Goal: Task Accomplishment & Management: Complete application form

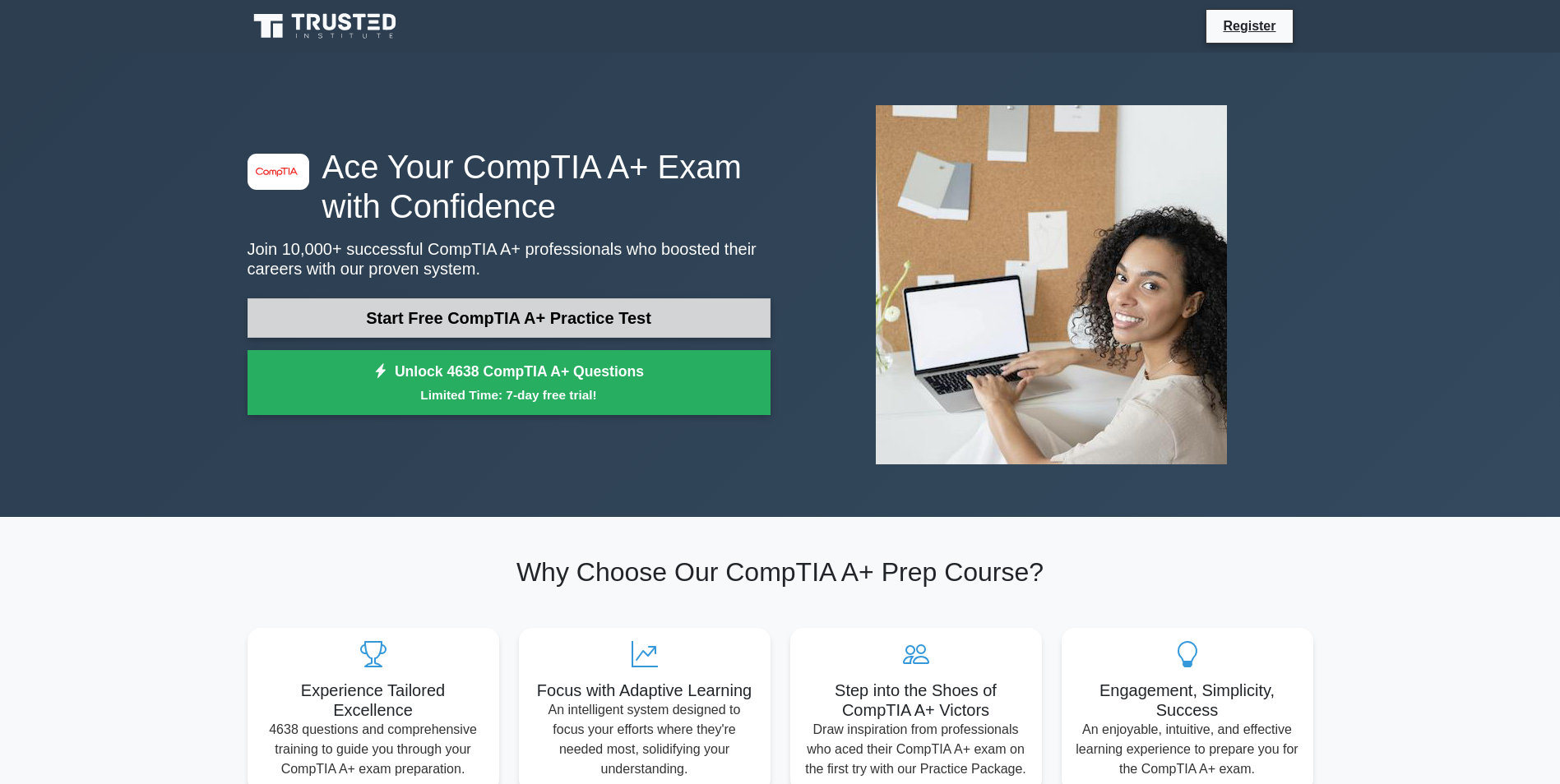
click at [454, 316] on link "Start Free CompTIA A+ Practice Test" at bounding box center [509, 318] width 523 height 40
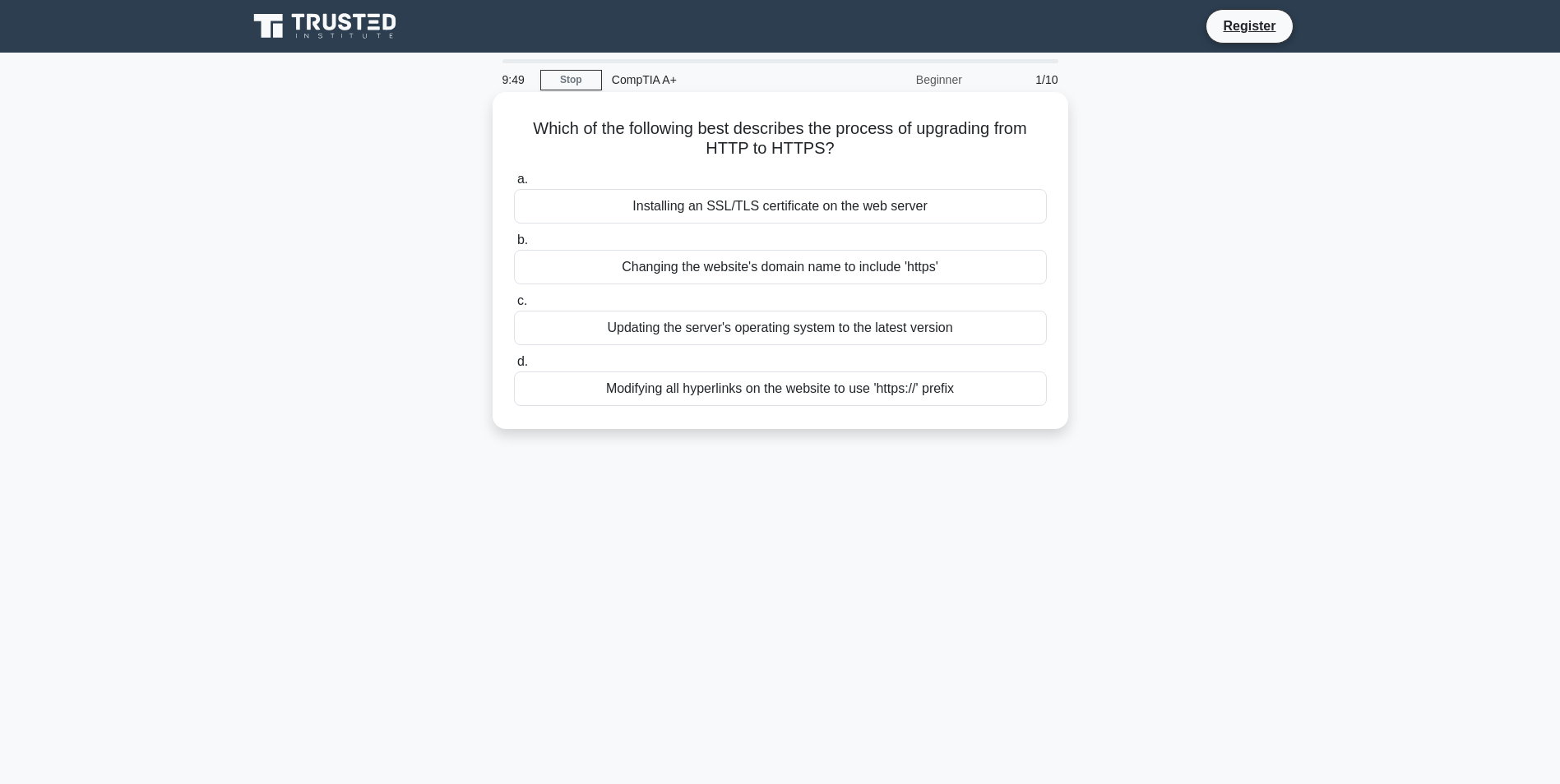
click at [863, 206] on div "Installing an SSL/TLS certificate on the web server" at bounding box center [780, 206] width 533 height 34
click at [514, 185] on input "a. Installing an SSL/TLS certificate on the web server" at bounding box center [514, 180] width 0 height 11
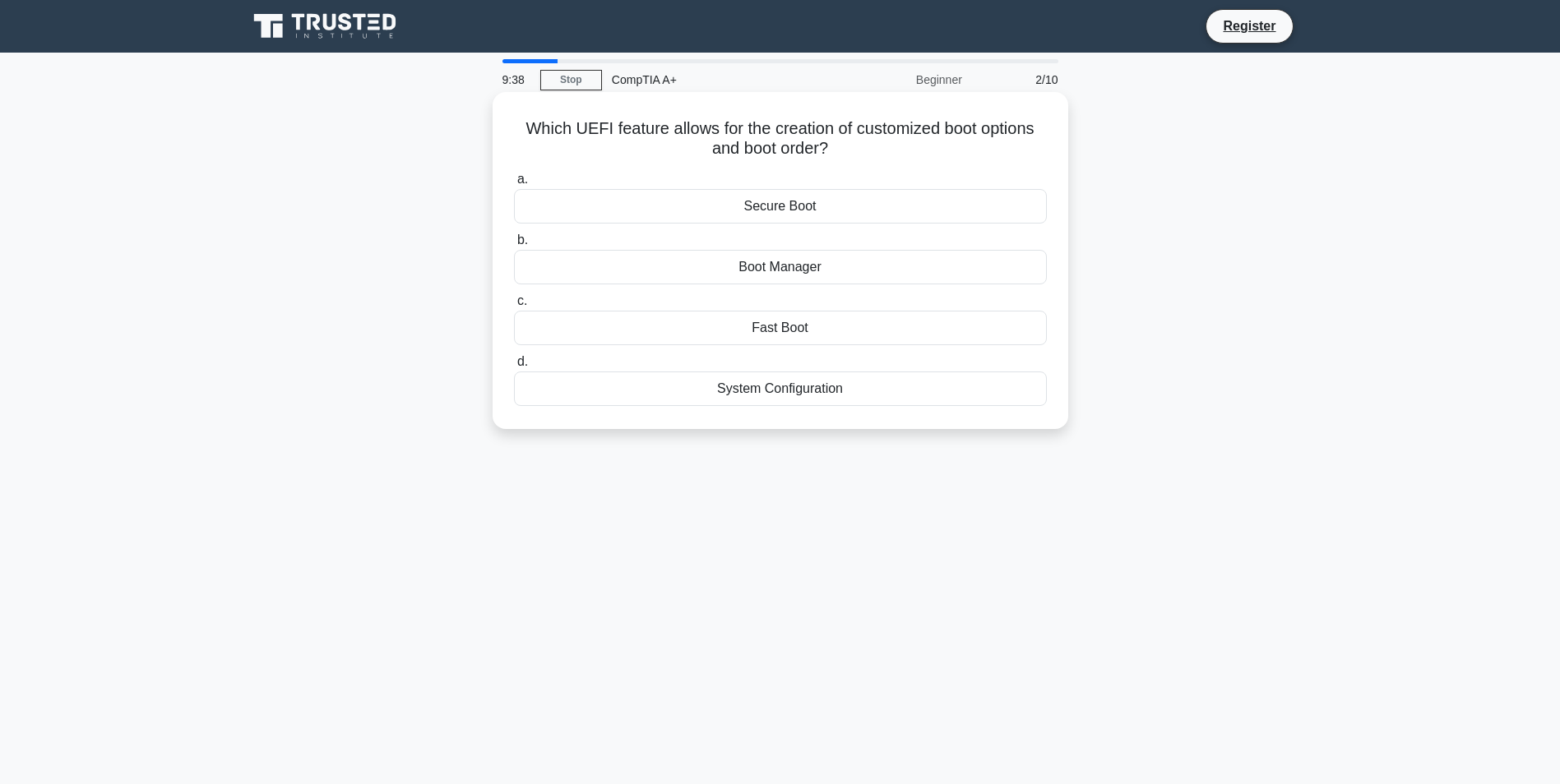
click at [831, 269] on div "Boot Manager" at bounding box center [780, 267] width 533 height 34
click at [514, 246] on input "b. Boot Manager" at bounding box center [514, 241] width 0 height 11
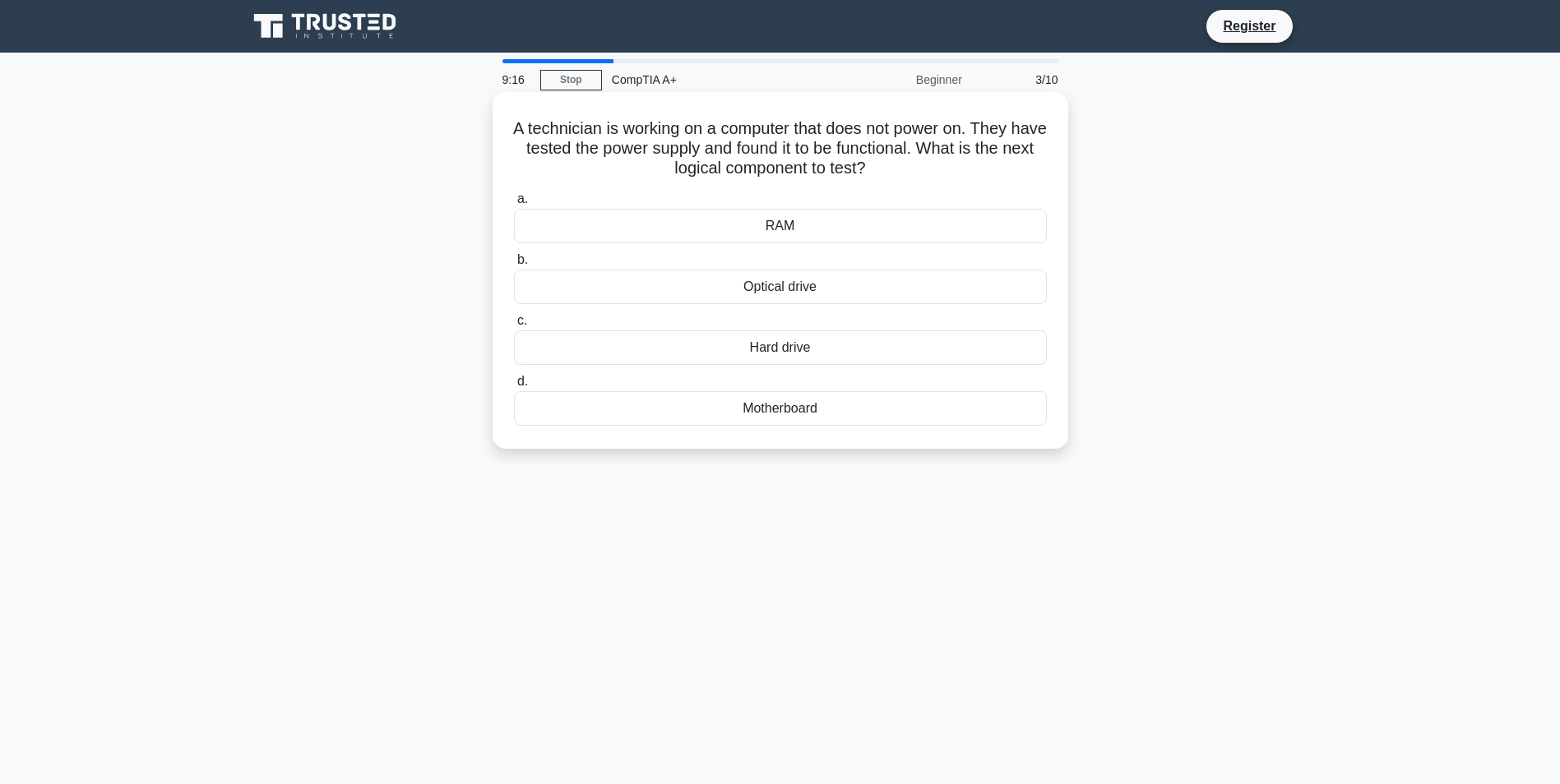
click at [812, 409] on div "Motherboard" at bounding box center [780, 409] width 533 height 34
click at [514, 387] on input "d. Motherboard" at bounding box center [514, 382] width 0 height 11
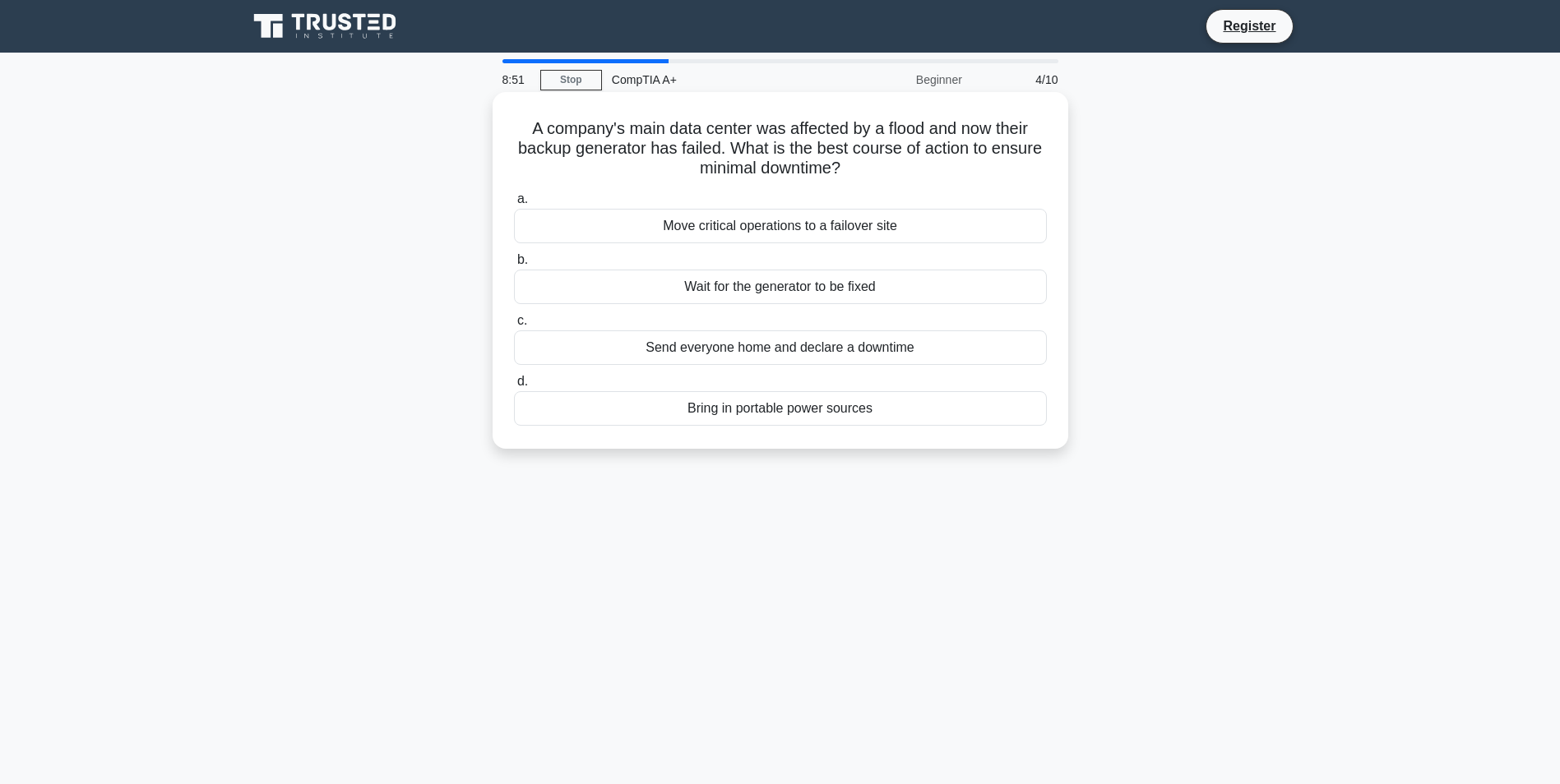
click at [845, 231] on div "Move critical operations to a failover site" at bounding box center [780, 225] width 533 height 34
click at [514, 205] on input "a. Move critical operations to a failover site" at bounding box center [514, 199] width 0 height 11
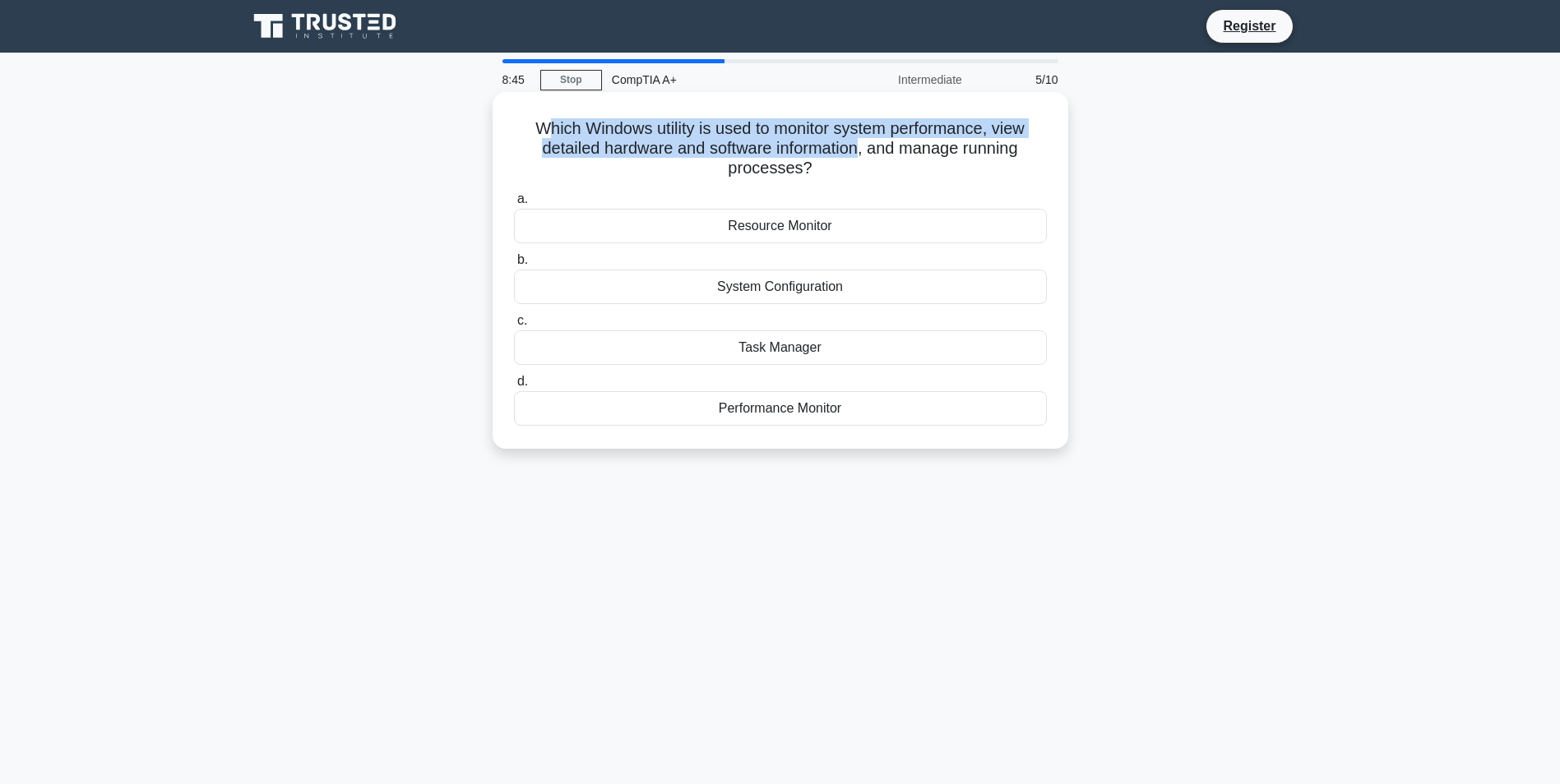
drag, startPoint x: 537, startPoint y: 126, endPoint x: 863, endPoint y: 144, distance: 326.5
click at [863, 144] on h5 "Which Windows utility is used to monitor system performance, view detailed hard…" at bounding box center [780, 149] width 536 height 61
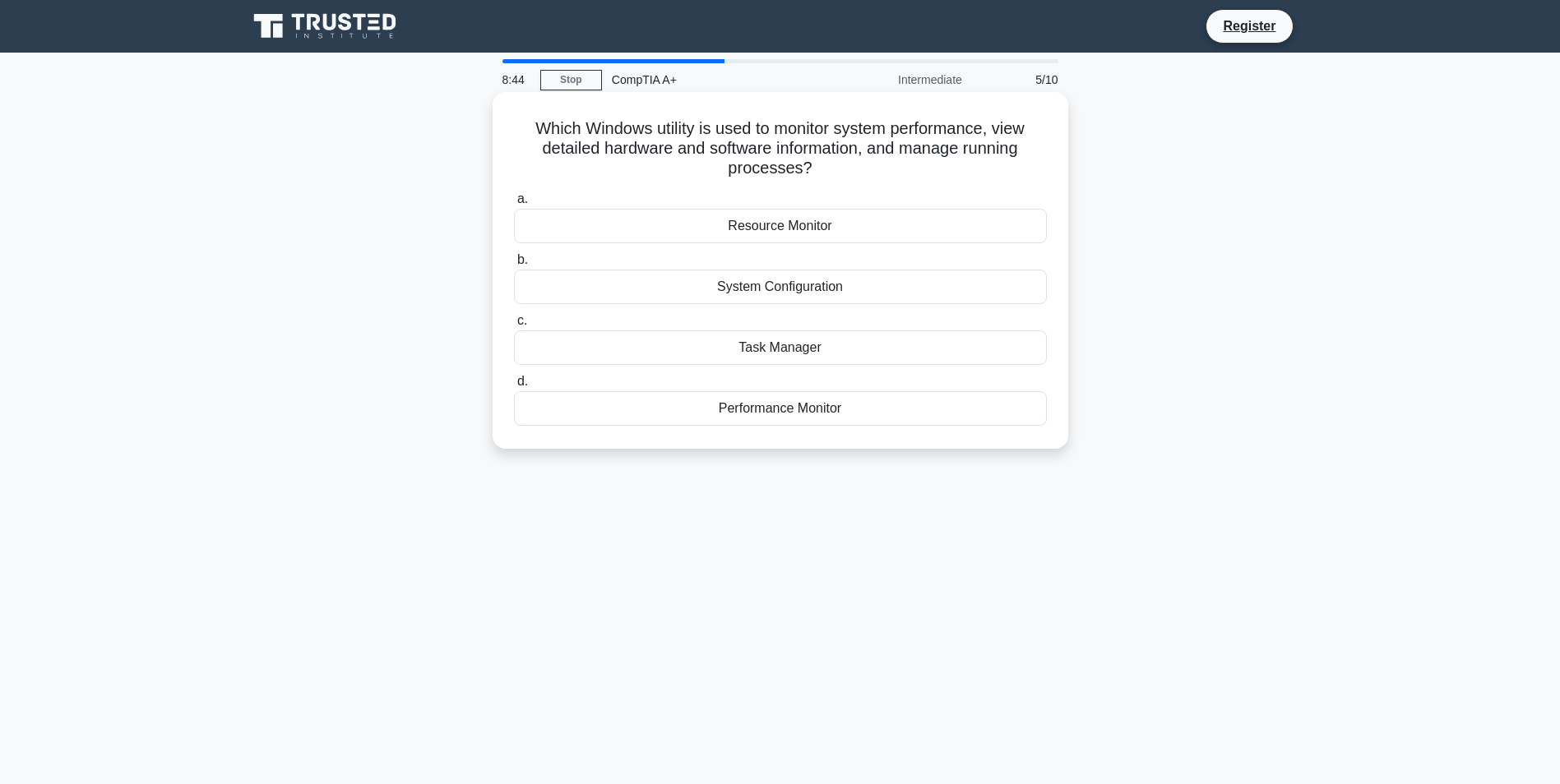
drag, startPoint x: 863, startPoint y: 144, endPoint x: 837, endPoint y: 200, distance: 61.7
click at [837, 200] on label "a. Resource Monitor" at bounding box center [780, 216] width 533 height 54
click at [514, 200] on input "a. Resource Monitor" at bounding box center [514, 199] width 0 height 11
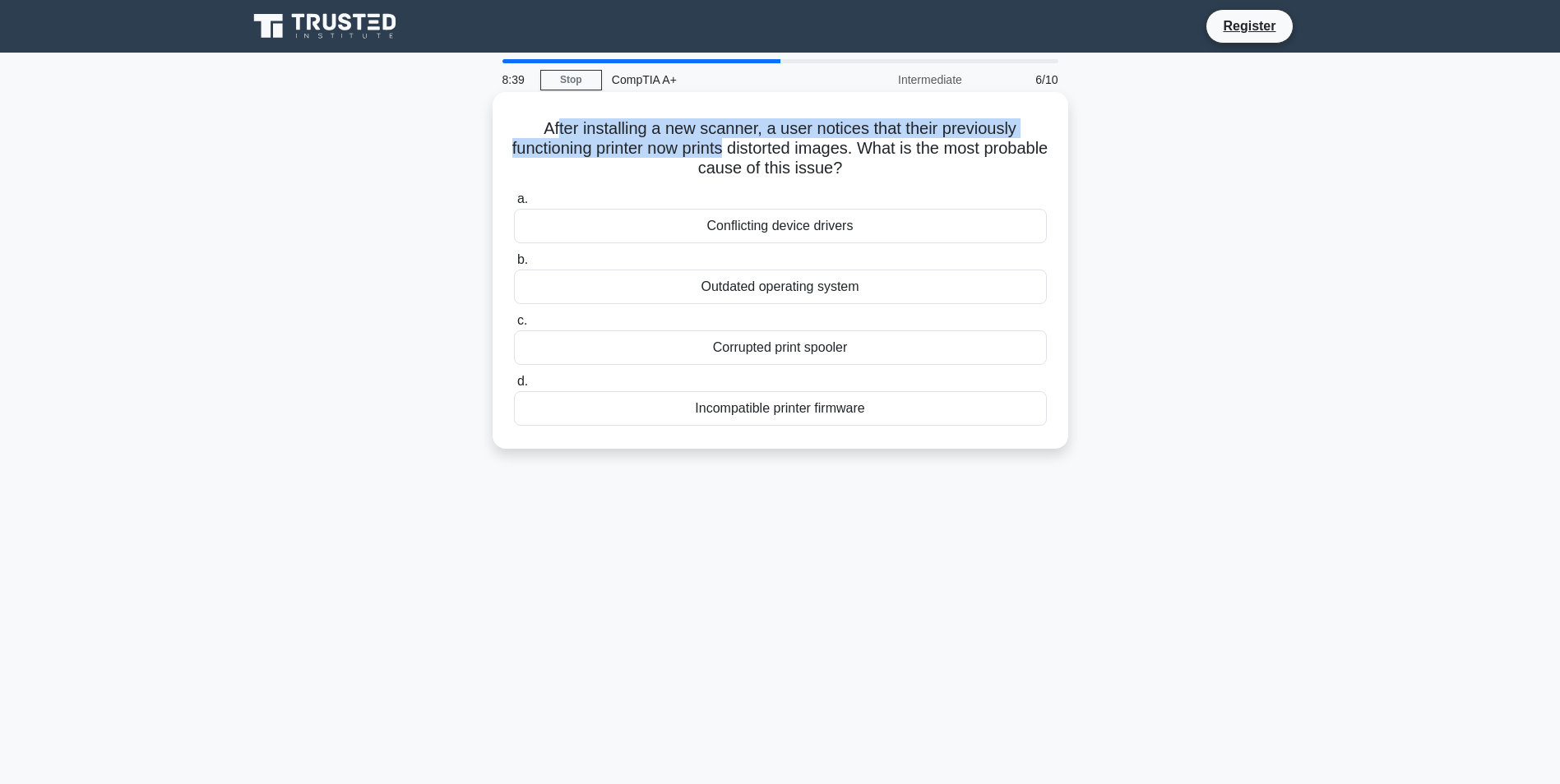
drag, startPoint x: 570, startPoint y: 128, endPoint x: 761, endPoint y: 142, distance: 191.5
click at [761, 142] on h5 "After installing a new scanner, a user notices that their previously functionin…" at bounding box center [780, 149] width 536 height 61
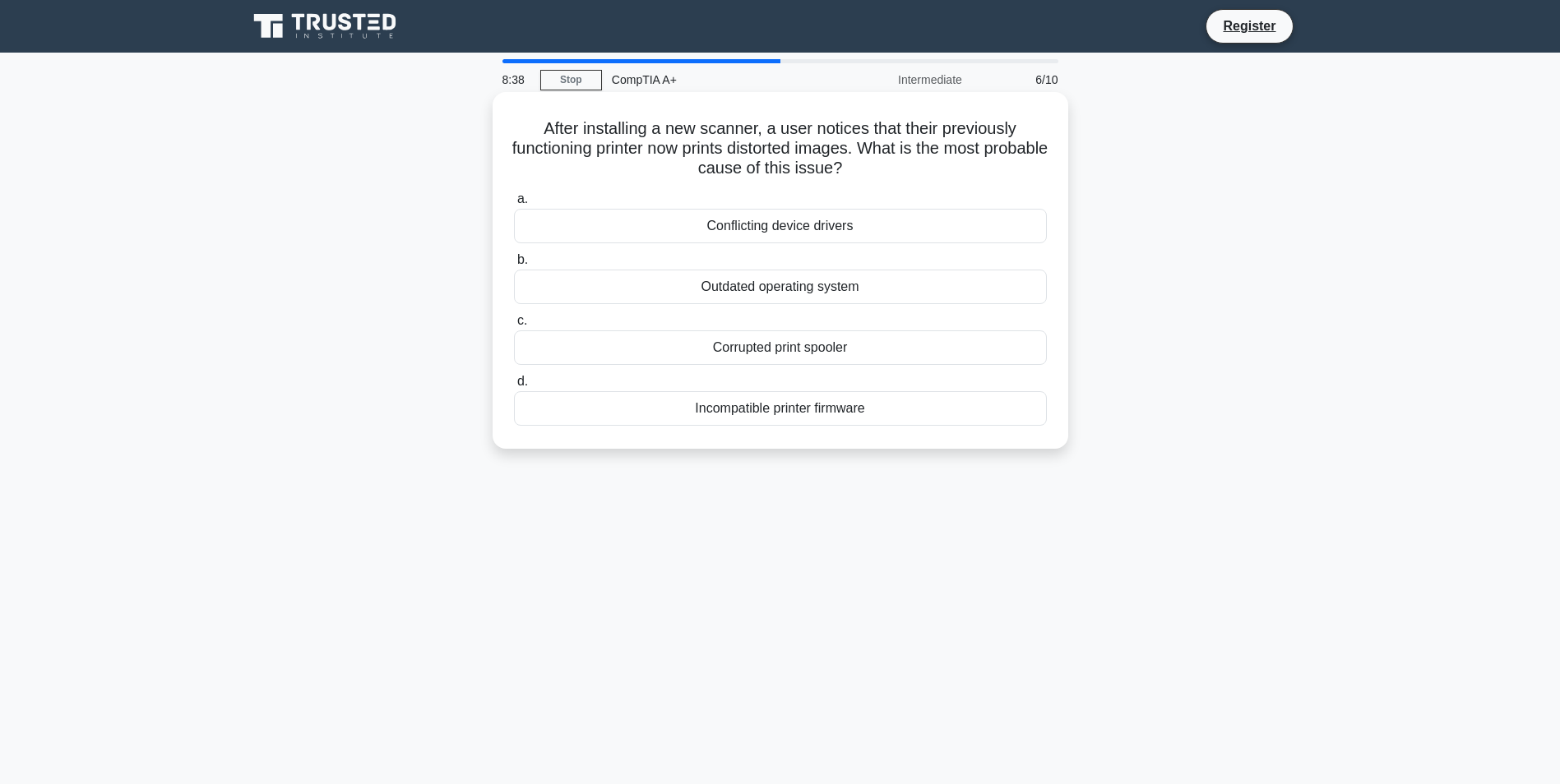
drag, startPoint x: 761, startPoint y: 142, endPoint x: 775, endPoint y: 153, distance: 17.8
click at [775, 153] on h5 "After installing a new scanner, a user notices that their previously functionin…" at bounding box center [780, 149] width 536 height 61
click at [861, 225] on div "Conflicting device drivers" at bounding box center [780, 225] width 533 height 34
click at [514, 205] on input "a. Conflicting device drivers" at bounding box center [514, 199] width 0 height 11
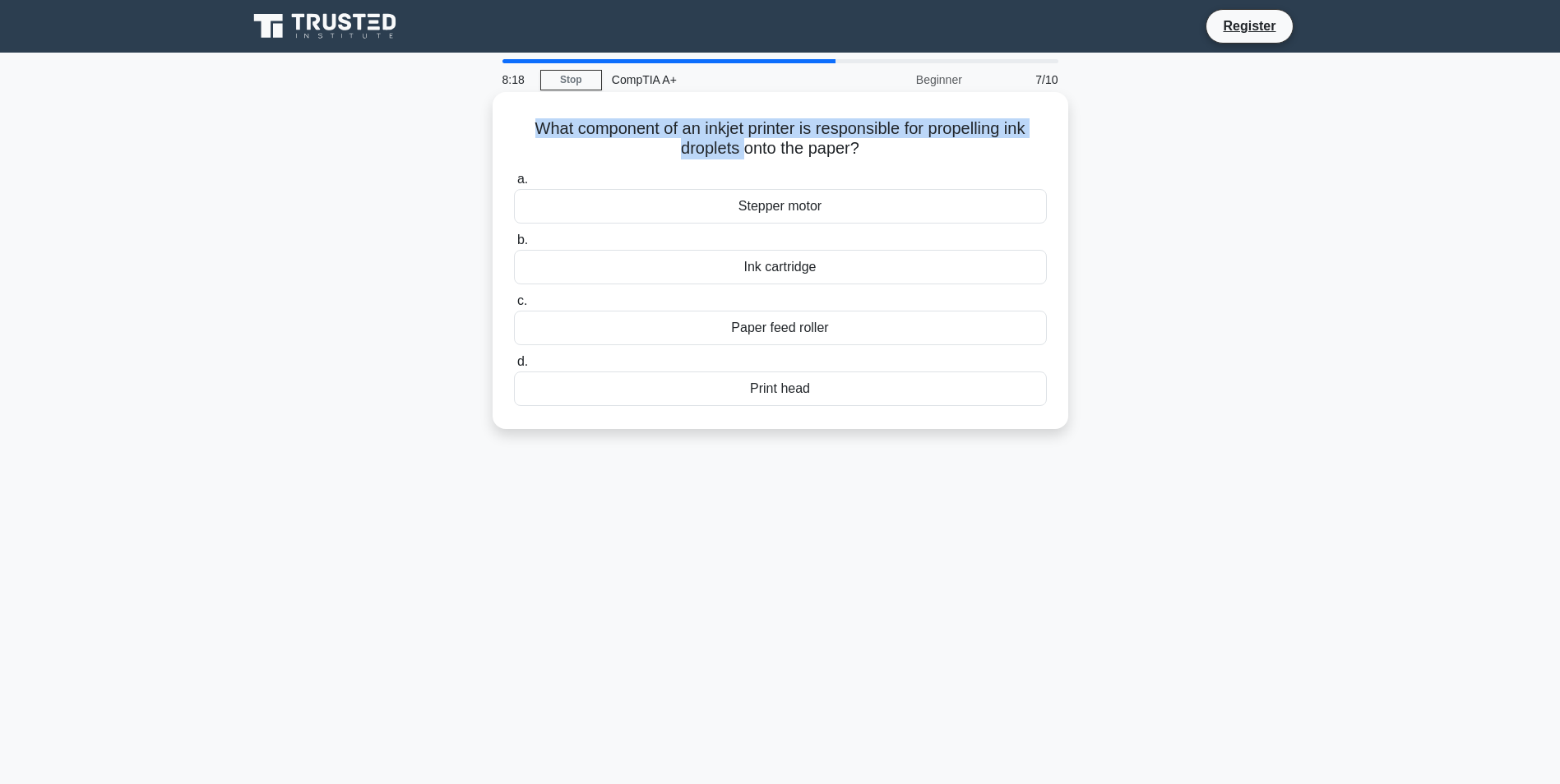
drag, startPoint x: 528, startPoint y: 127, endPoint x: 742, endPoint y: 147, distance: 214.9
click at [742, 147] on h5 "What component of an inkjet printer is responsible for propelling ink droplets …" at bounding box center [780, 139] width 536 height 41
click at [790, 387] on div "Print head" at bounding box center [780, 389] width 533 height 34
click at [514, 367] on input "d. Print head" at bounding box center [514, 362] width 0 height 11
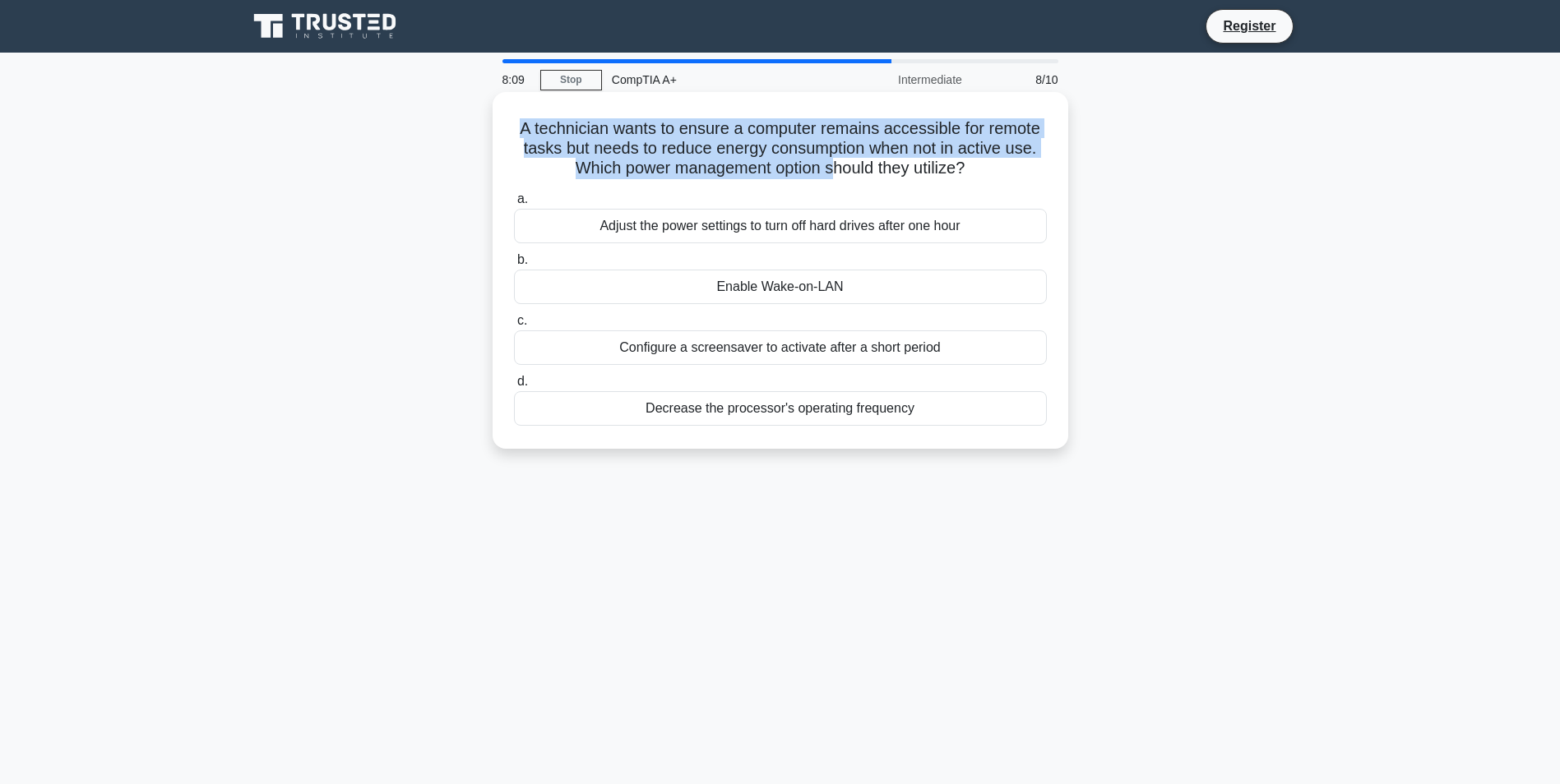
drag, startPoint x: 516, startPoint y: 123, endPoint x: 835, endPoint y: 167, distance: 322.0
click at [835, 167] on h5 "A technician wants to ensure a computer remains accessible for remote tasks but…" at bounding box center [780, 149] width 536 height 61
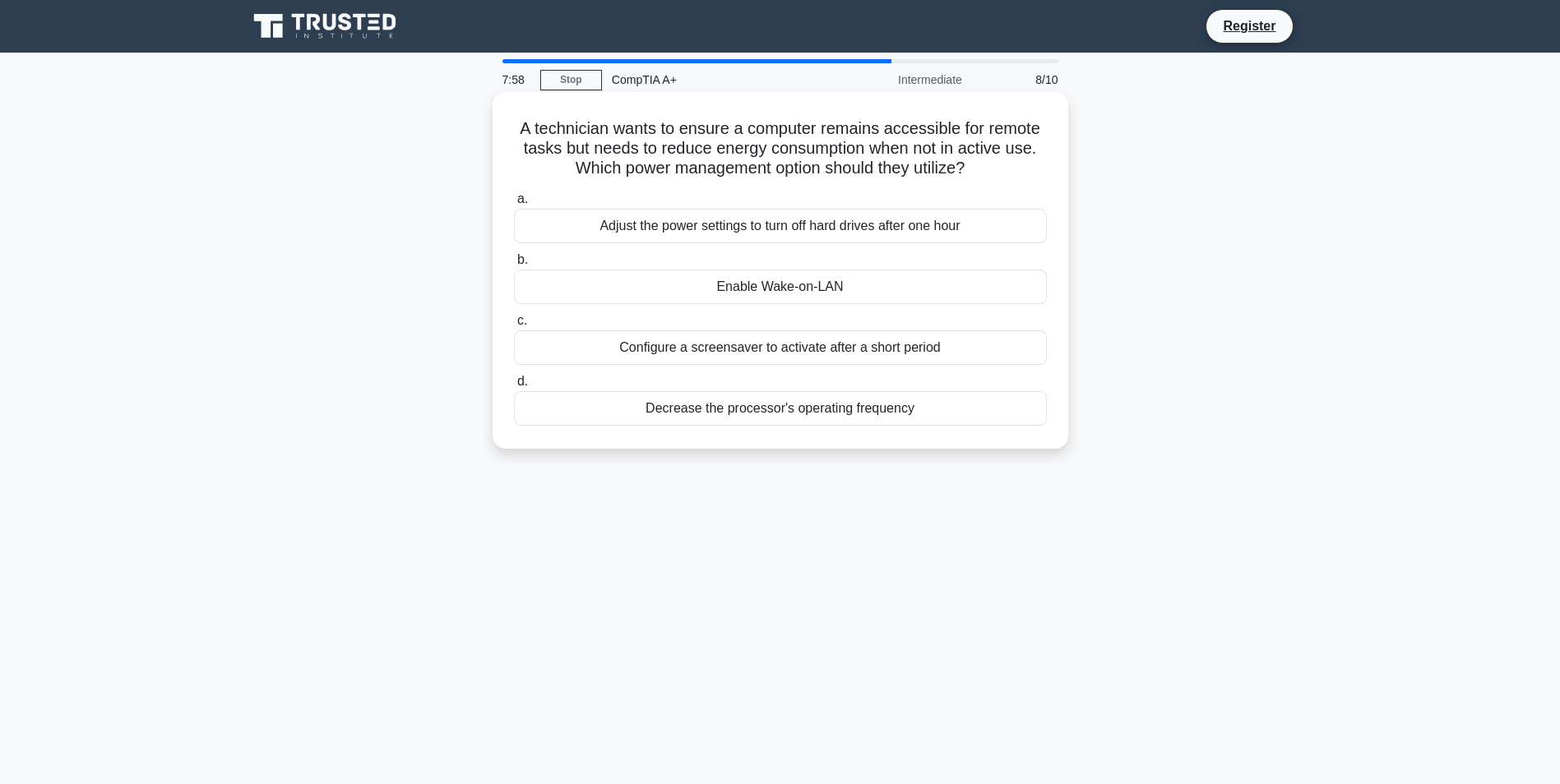
click at [880, 295] on div "Enable Wake-on-LAN" at bounding box center [780, 286] width 533 height 34
click at [514, 266] on input "b. Enable Wake-on-LAN" at bounding box center [514, 260] width 0 height 11
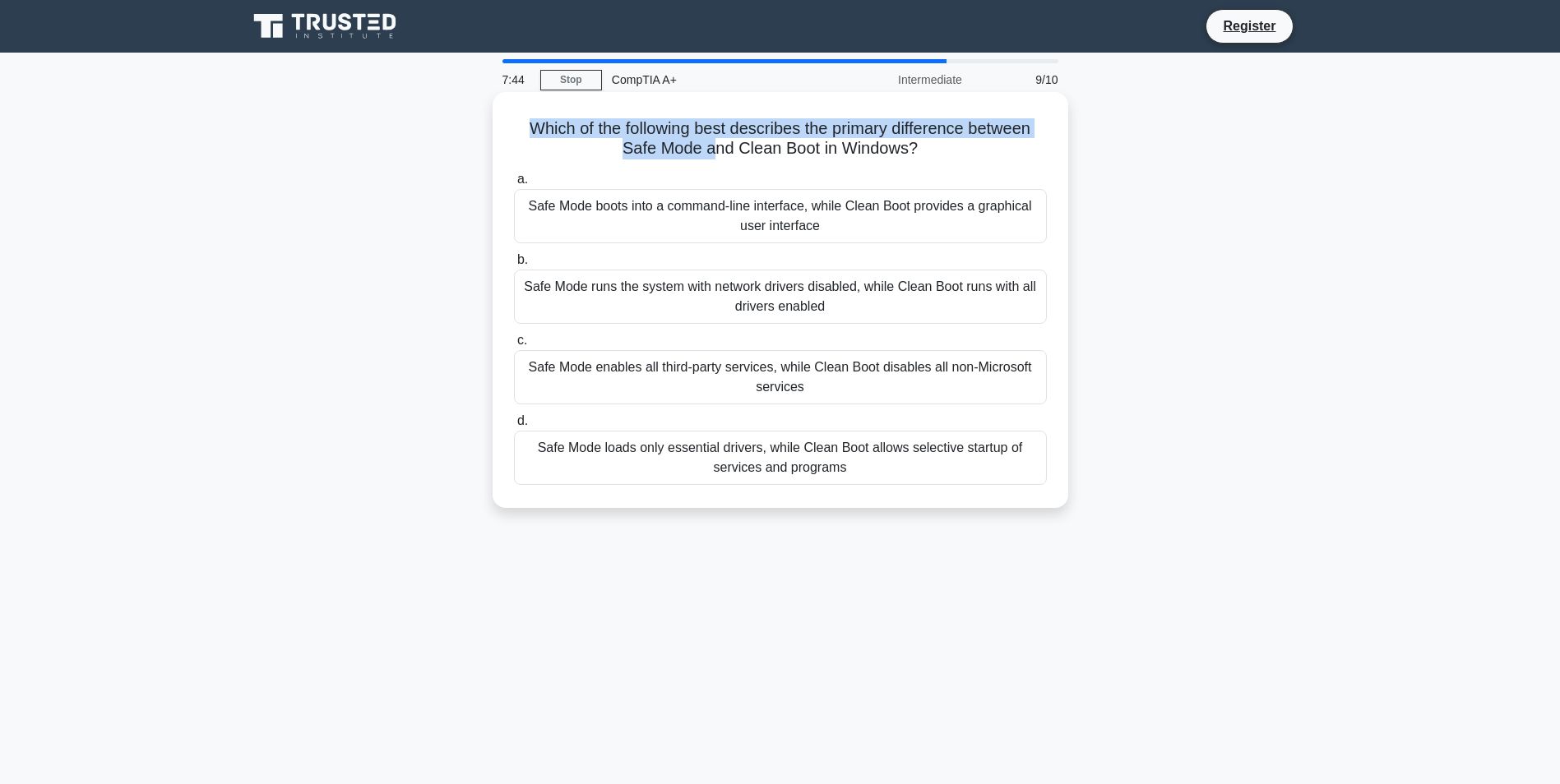
drag, startPoint x: 524, startPoint y: 118, endPoint x: 711, endPoint y: 154, distance: 190.4
click at [711, 154] on h5 "Which of the following best describes the primary difference between Safe Mode …" at bounding box center [780, 139] width 536 height 41
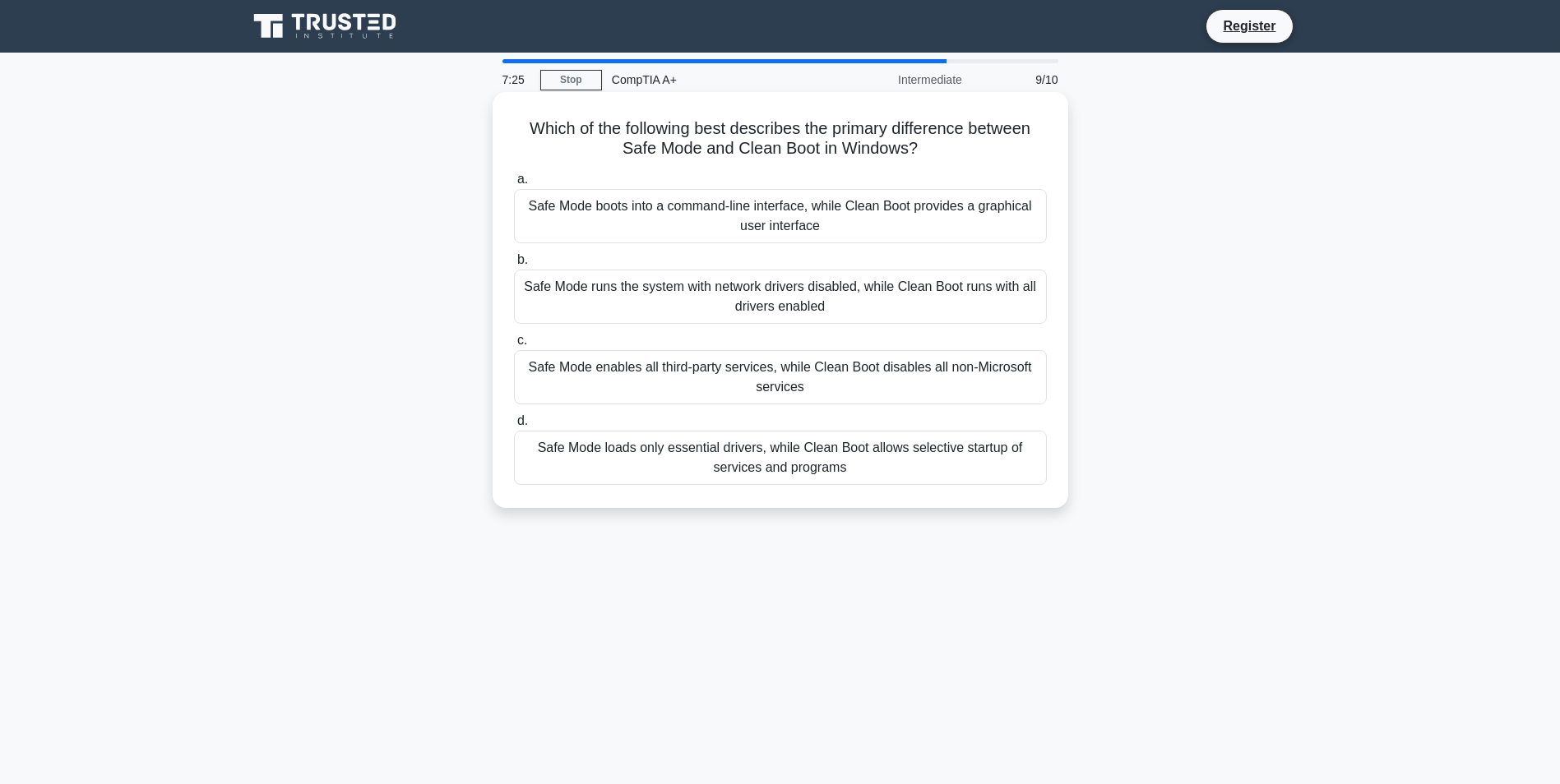
click at [646, 471] on div "Safe Mode loads only essential drivers, while Clean Boot allows selective start…" at bounding box center [780, 458] width 533 height 54
click at [514, 427] on input "d. Safe Mode loads only essential drivers, while Clean Boot allows selective st…" at bounding box center [514, 421] width 0 height 11
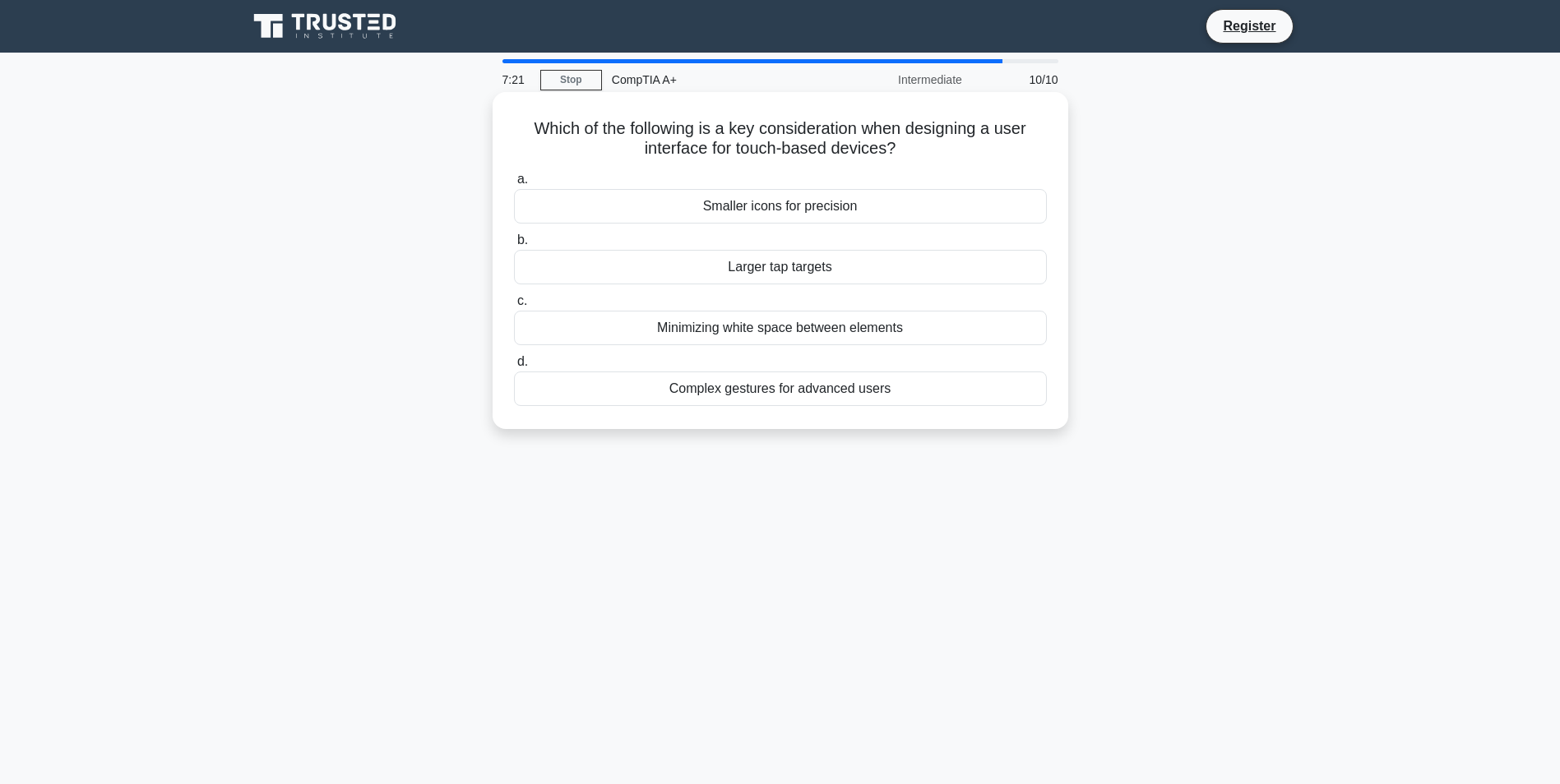
drag, startPoint x: 501, startPoint y: 111, endPoint x: 905, endPoint y: 157, distance: 406.6
click at [905, 157] on div "Which of the following is a key consideration when designing a user interface f…" at bounding box center [781, 260] width 563 height 324
click at [829, 269] on div "Larger tap targets" at bounding box center [780, 267] width 533 height 34
click at [514, 246] on input "b. Larger tap targets" at bounding box center [514, 241] width 0 height 11
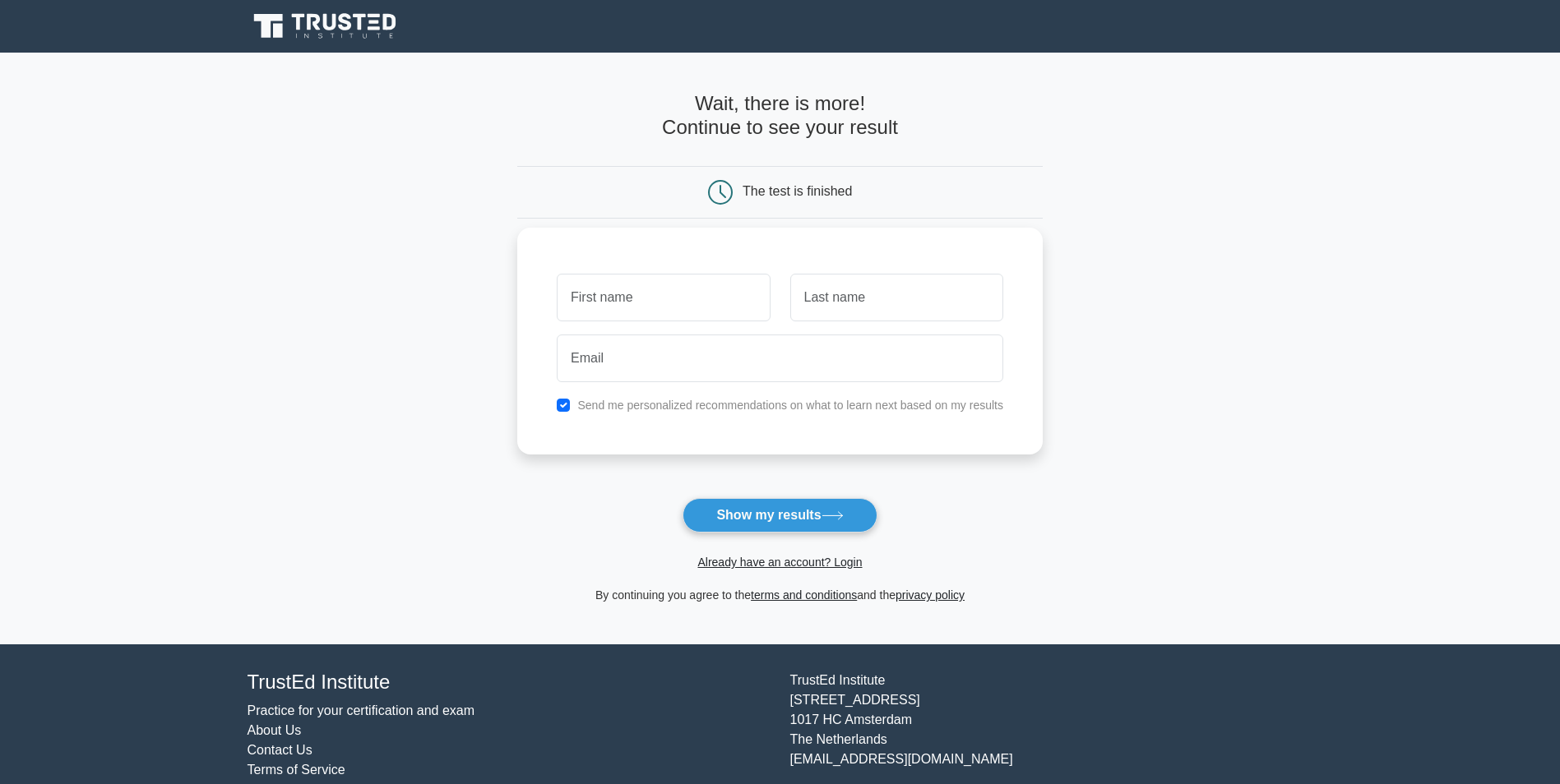
drag, startPoint x: 663, startPoint y: 302, endPoint x: 662, endPoint y: 315, distance: 13.0
click at [663, 302] on input "text" at bounding box center [663, 297] width 213 height 48
type input "Levi"
click at [849, 310] on input "text" at bounding box center [897, 297] width 213 height 48
type input "[PERSON_NAME]"
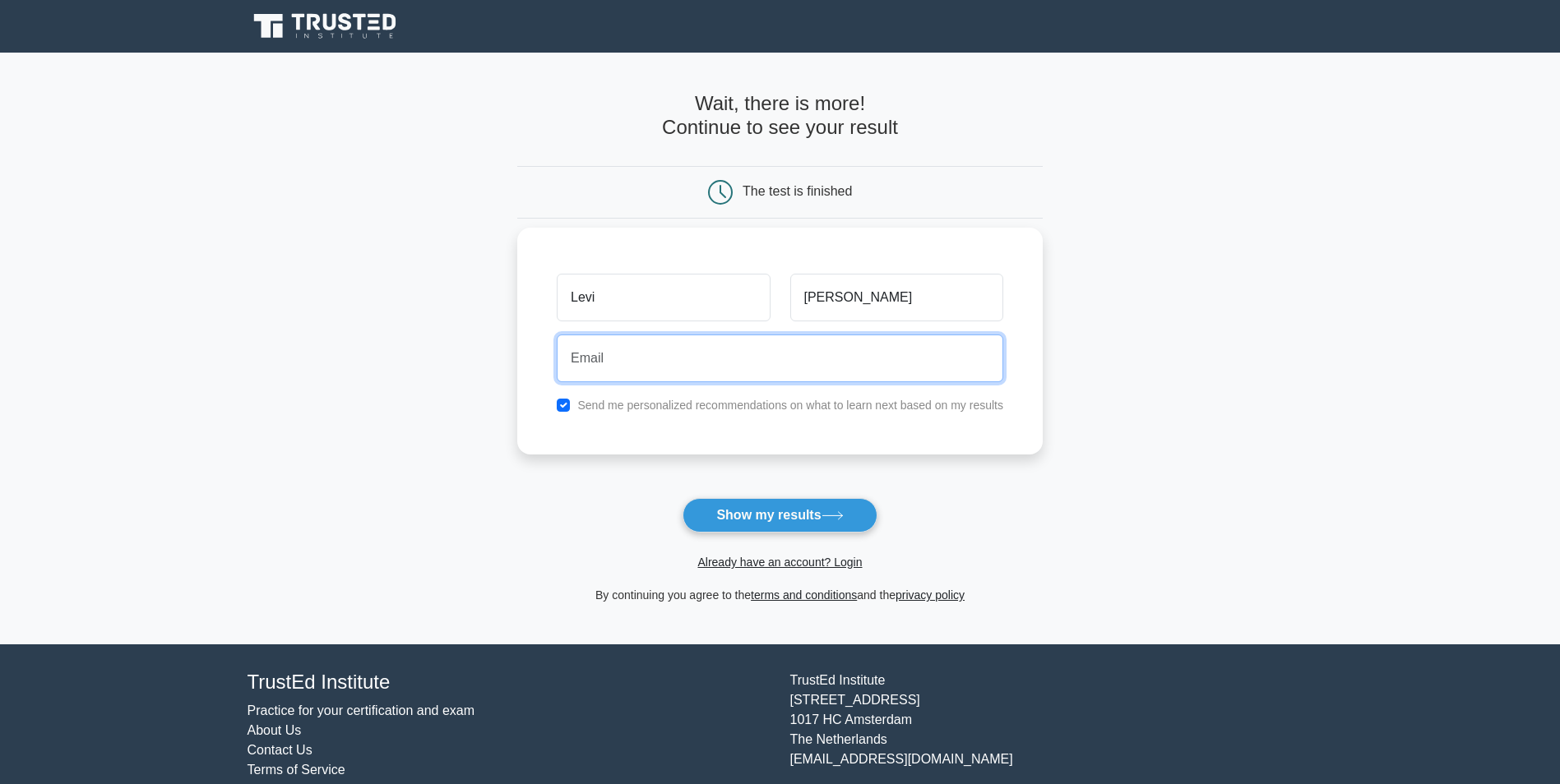
click at [691, 378] on input "email" at bounding box center [780, 357] width 447 height 48
type input "[PERSON_NAME][EMAIL_ADDRESS][PERSON_NAME][DOMAIN_NAME]"
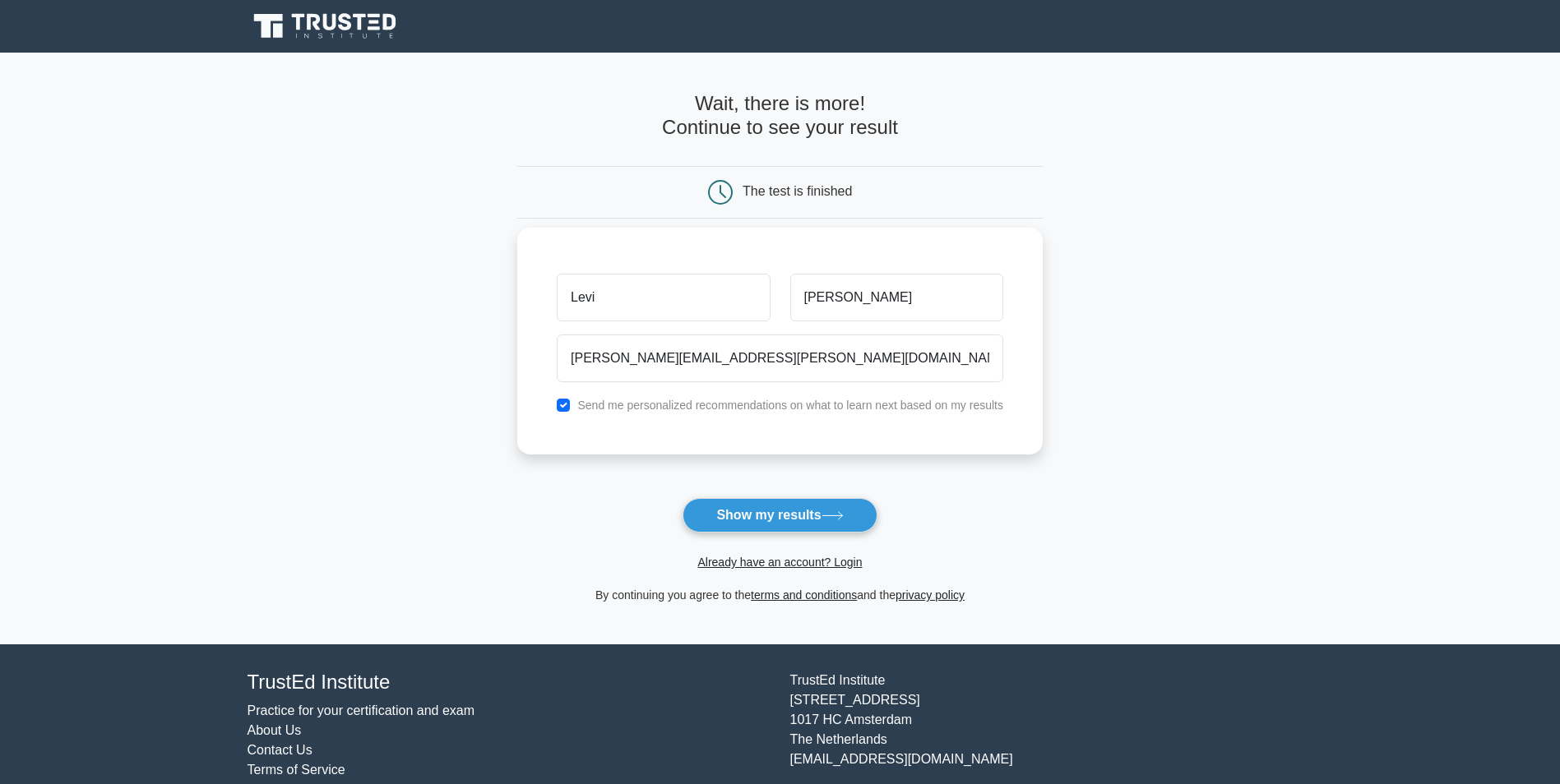
click at [576, 408] on div "Send me personalized recommendations on what to learn next based on my results" at bounding box center [780, 405] width 466 height 20
click at [567, 407] on input "checkbox" at bounding box center [563, 405] width 13 height 13
checkbox input "false"
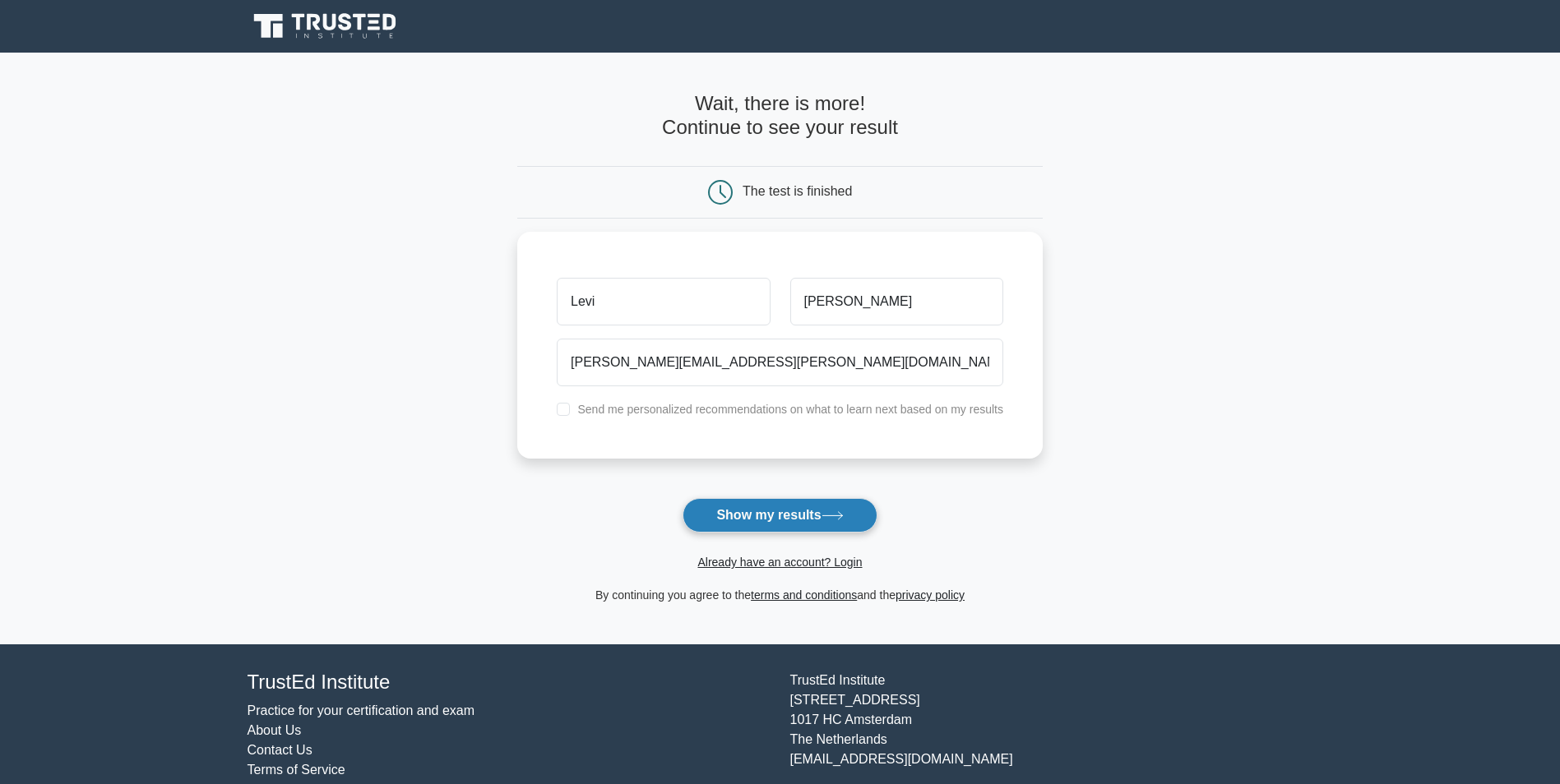
click at [783, 507] on button "Show my results" at bounding box center [780, 515] width 194 height 34
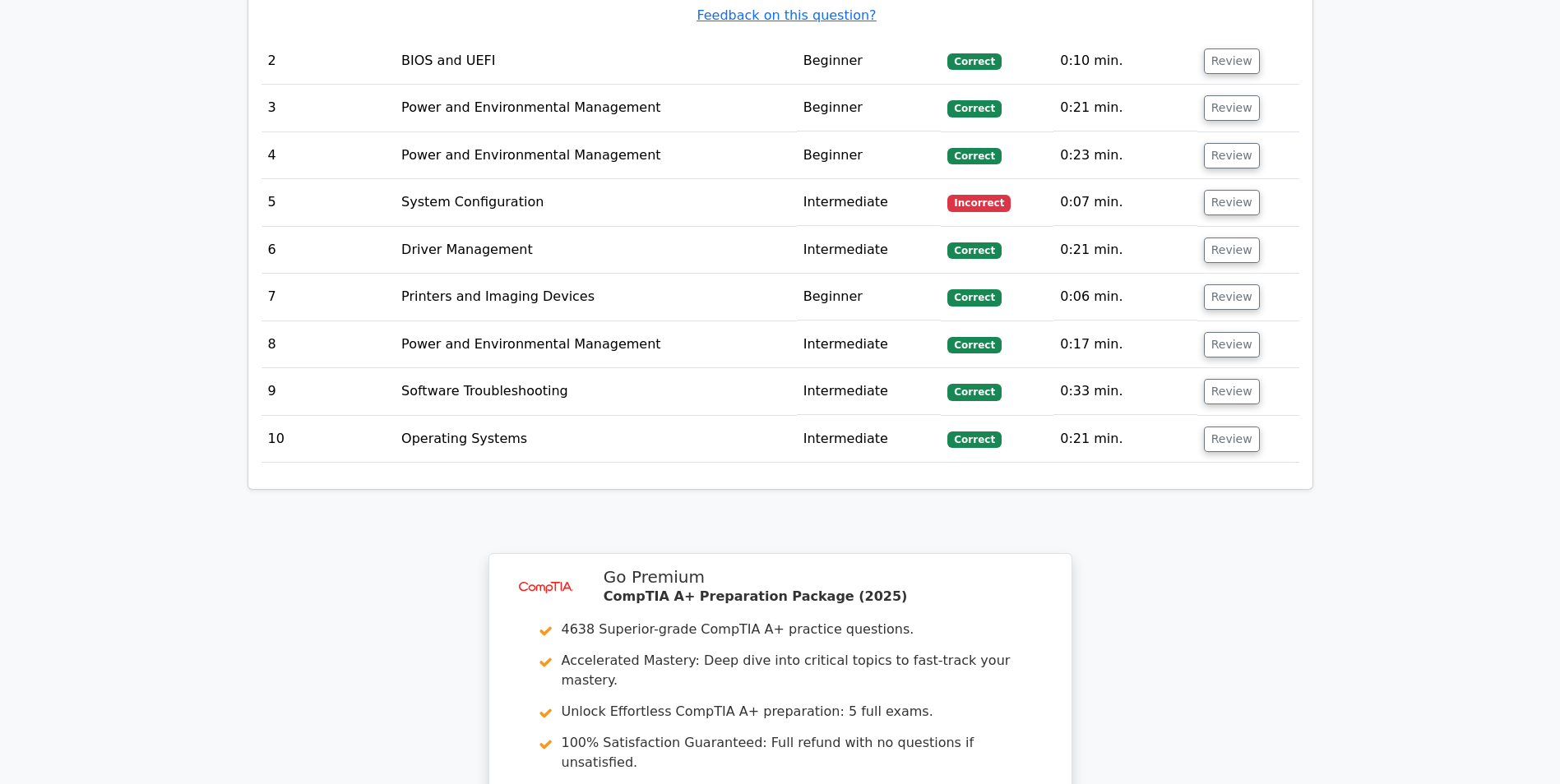
scroll to position [2055, 0]
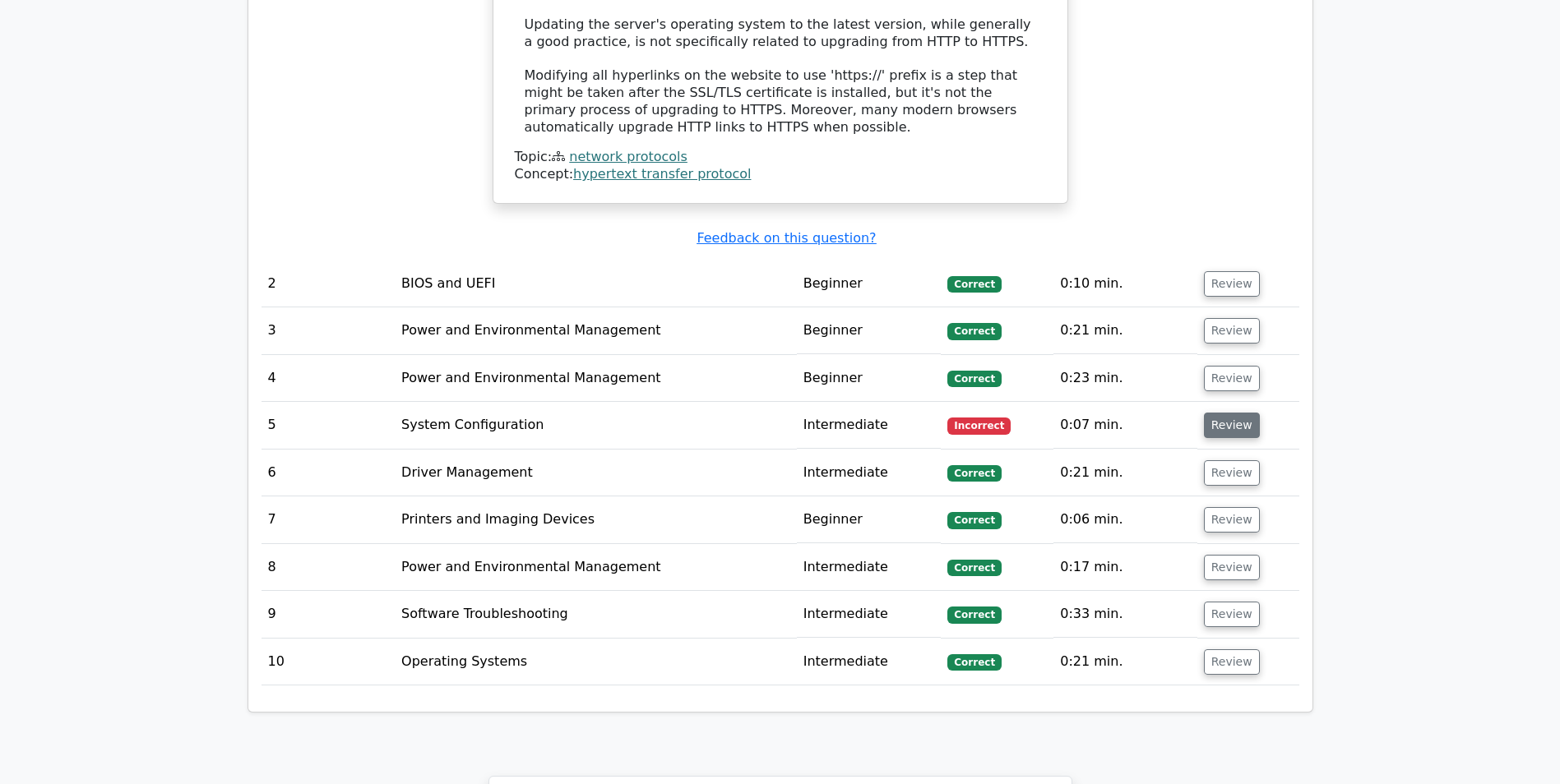
click at [1210, 412] on button "Review" at bounding box center [1232, 425] width 56 height 25
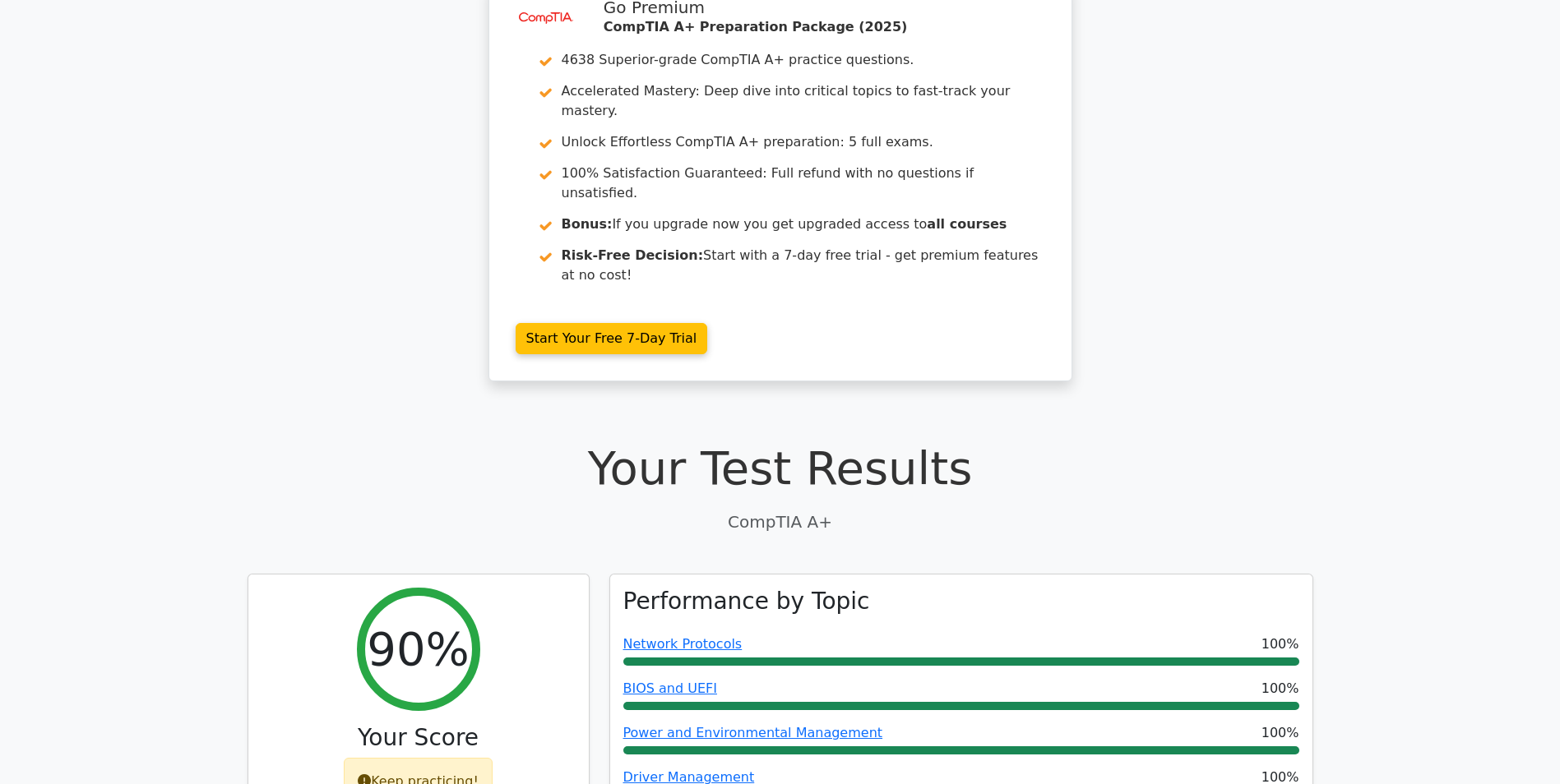
scroll to position [0, 0]
